Goal: Task Accomplishment & Management: Use online tool/utility

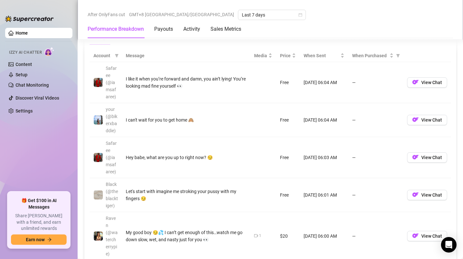
scroll to position [589, 0]
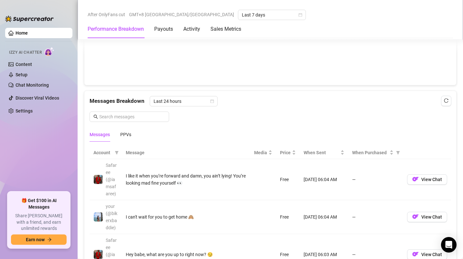
click at [103, 134] on div "Messages" at bounding box center [100, 134] width 20 height 7
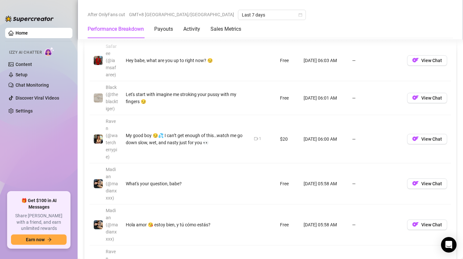
scroll to position [653, 0]
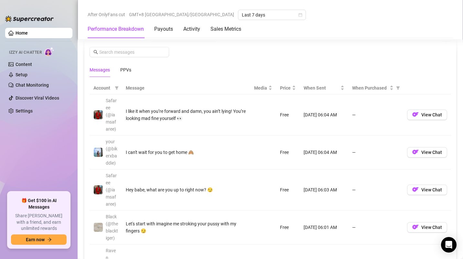
click at [106, 90] on span "Account" at bounding box center [102, 87] width 19 height 7
click at [114, 91] on span at bounding box center [116, 88] width 6 height 10
click at [116, 90] on icon "filter" at bounding box center [117, 88] width 4 height 4
click at [119, 91] on span at bounding box center [116, 88] width 6 height 10
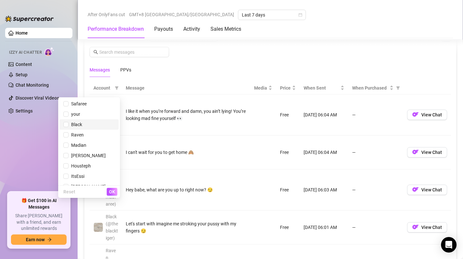
click at [85, 127] on span "Black" at bounding box center [88, 124] width 51 height 7
checkbox input "true"
click at [84, 133] on span "Raven" at bounding box center [76, 134] width 15 height 5
checkbox input "true"
click at [79, 123] on span "Black" at bounding box center [76, 124] width 14 height 5
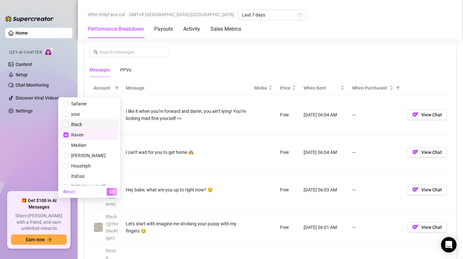
click at [69, 123] on input "checkbox" at bounding box center [65, 124] width 5 height 5
checkbox input "true"
click at [110, 191] on span "OK" at bounding box center [112, 191] width 6 height 5
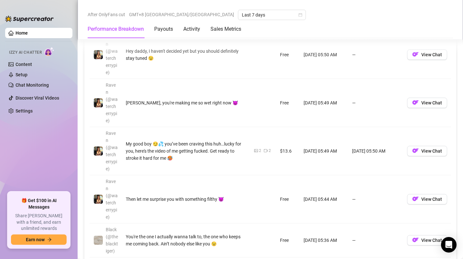
scroll to position [718, 0]
